Goal: Find specific page/section: Find specific page/section

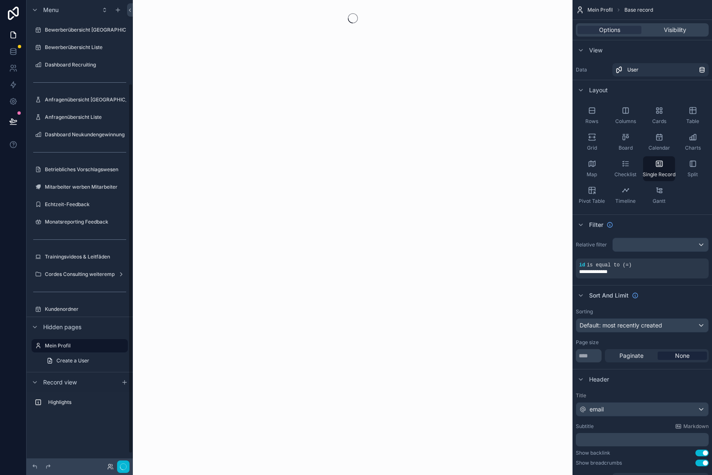
scroll to position [105, 0]
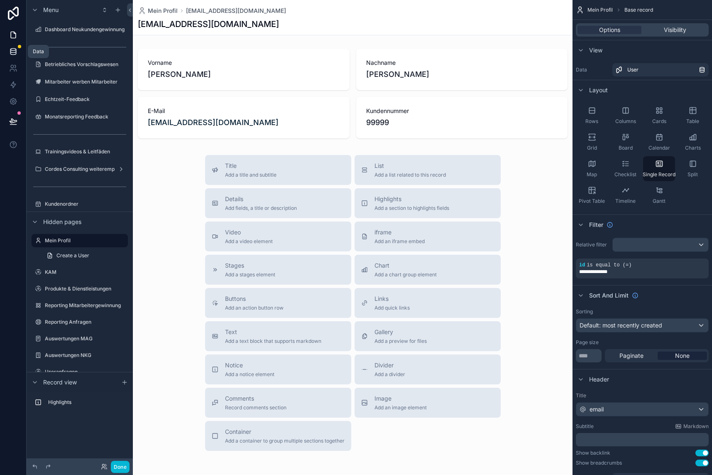
click at [14, 50] on icon at bounding box center [13, 51] width 8 height 8
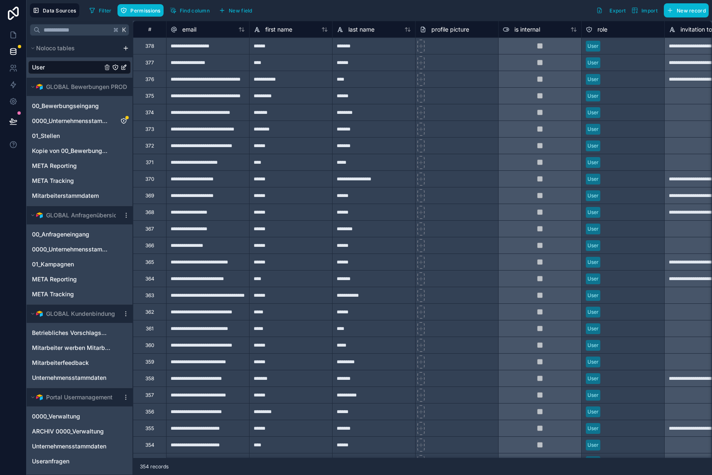
click at [66, 67] on div "User" at bounding box center [79, 67] width 103 height 13
click at [302, 10] on div "Filter Permissions Find column New field Export Import New record" at bounding box center [397, 10] width 623 height 14
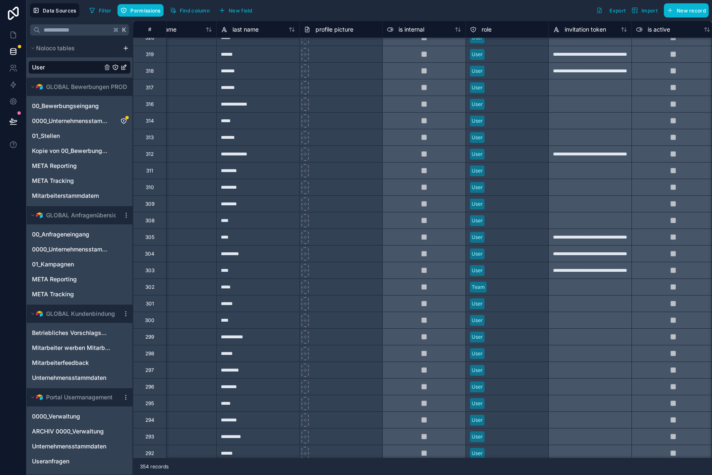
scroll to position [955, 0]
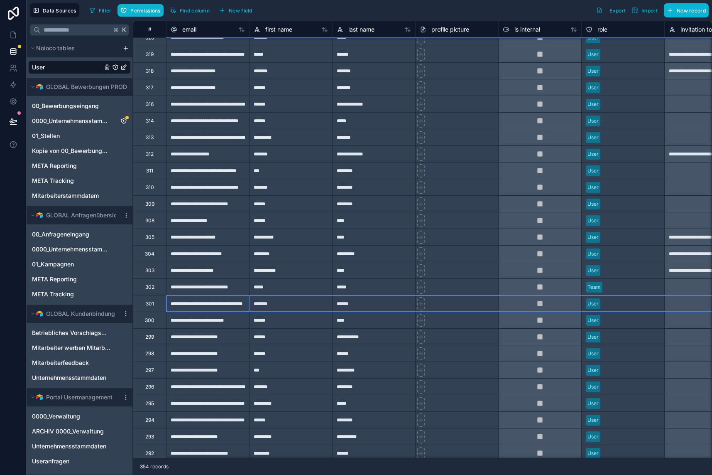
click at [166, 302] on div "301" at bounding box center [149, 303] width 33 height 17
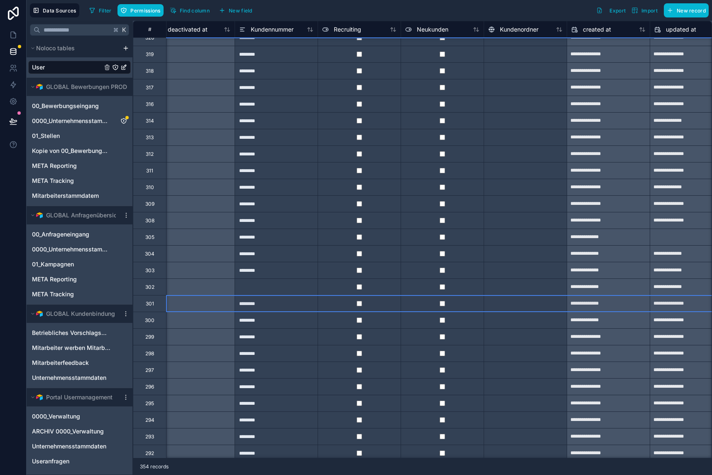
scroll to position [955, 867]
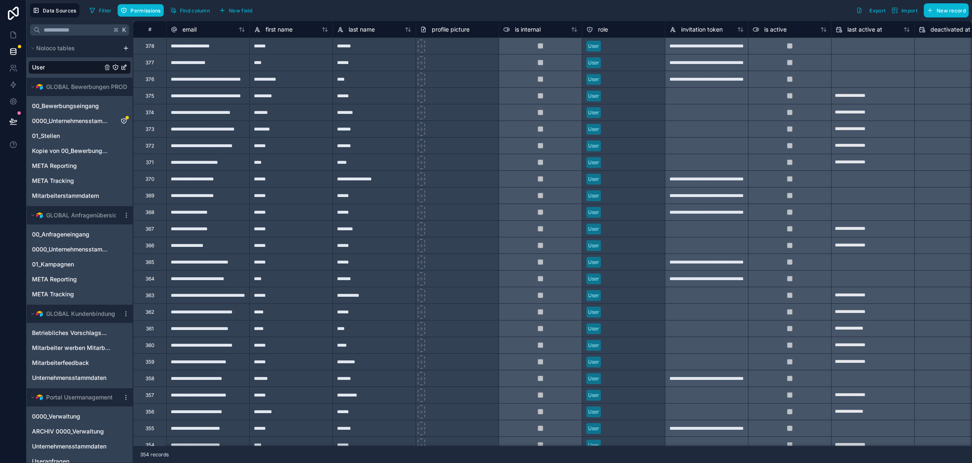
click at [484, 160] on div at bounding box center [456, 162] width 83 height 17
click at [483, 145] on div at bounding box center [456, 145] width 83 height 17
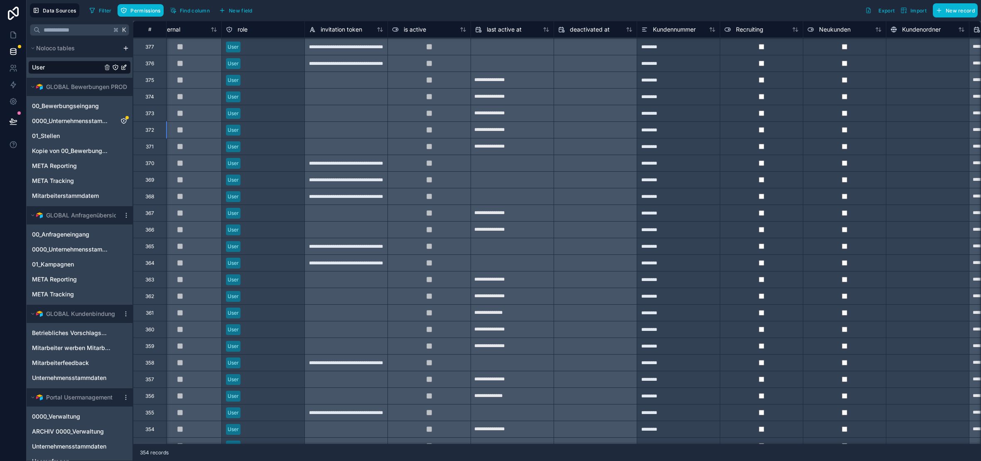
scroll to position [16, 366]
